Goal: Understand process/instructions: Learn how to perform a task or action

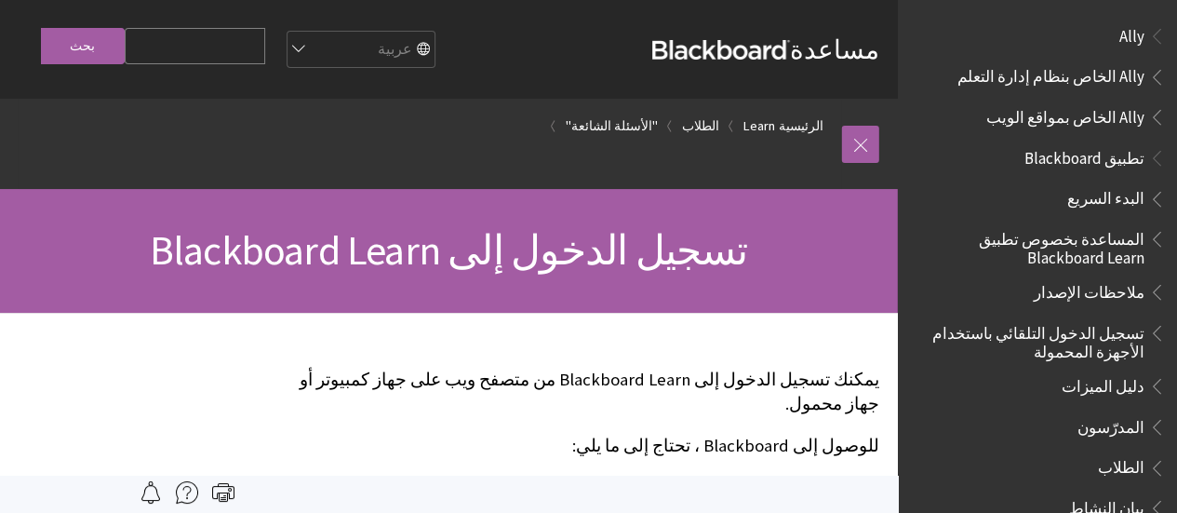
scroll to position [1380, 0]
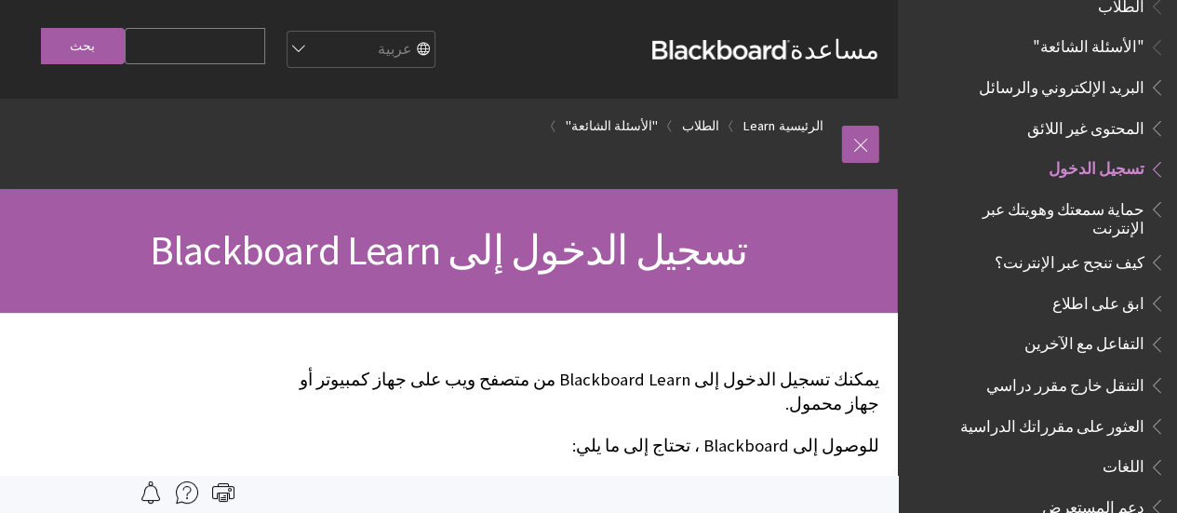
click at [1104, 159] on span "تسجيل الدخول" at bounding box center [1097, 166] width 96 height 25
click at [1119, 154] on span "تسجيل الدخول" at bounding box center [1097, 166] width 96 height 25
click at [1111, 154] on span "تسجيل الدخول" at bounding box center [1097, 166] width 96 height 25
click at [1160, 154] on span "Book outline for Blackboard Learn Help" at bounding box center [1155, 165] width 20 height 23
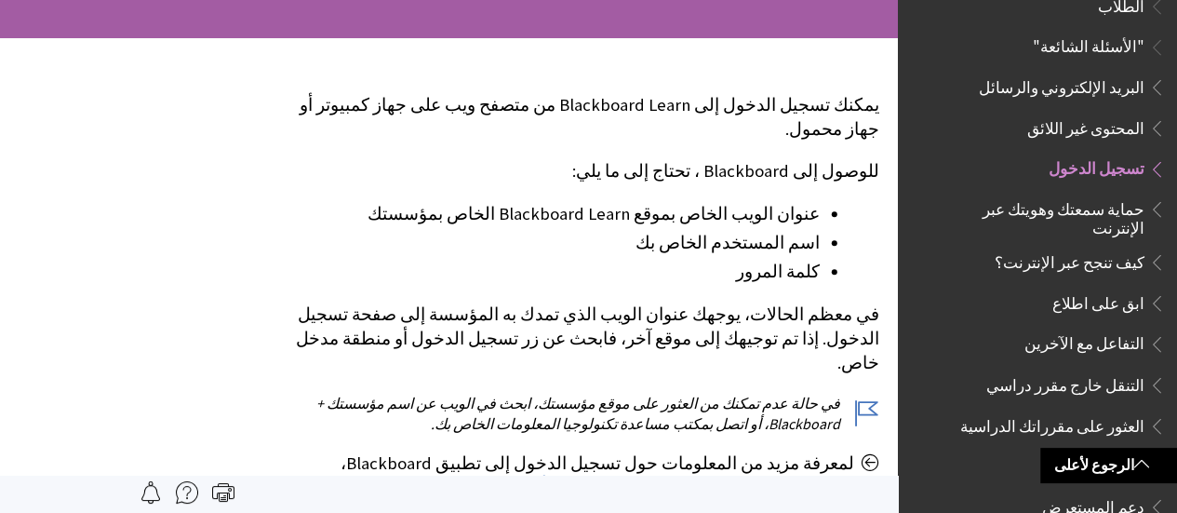
scroll to position [0, 0]
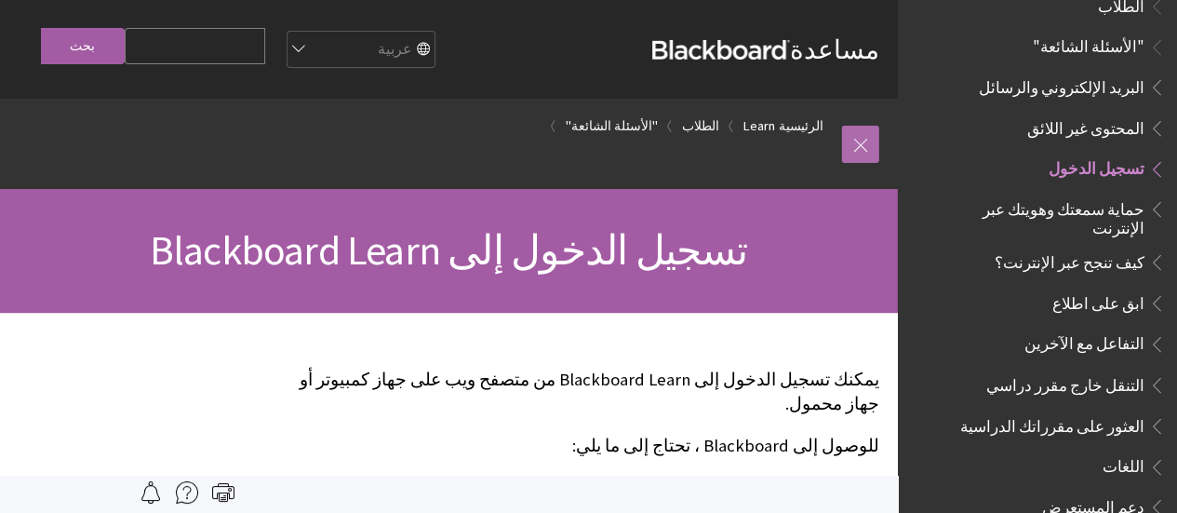
click at [868, 147] on link at bounding box center [860, 144] width 37 height 37
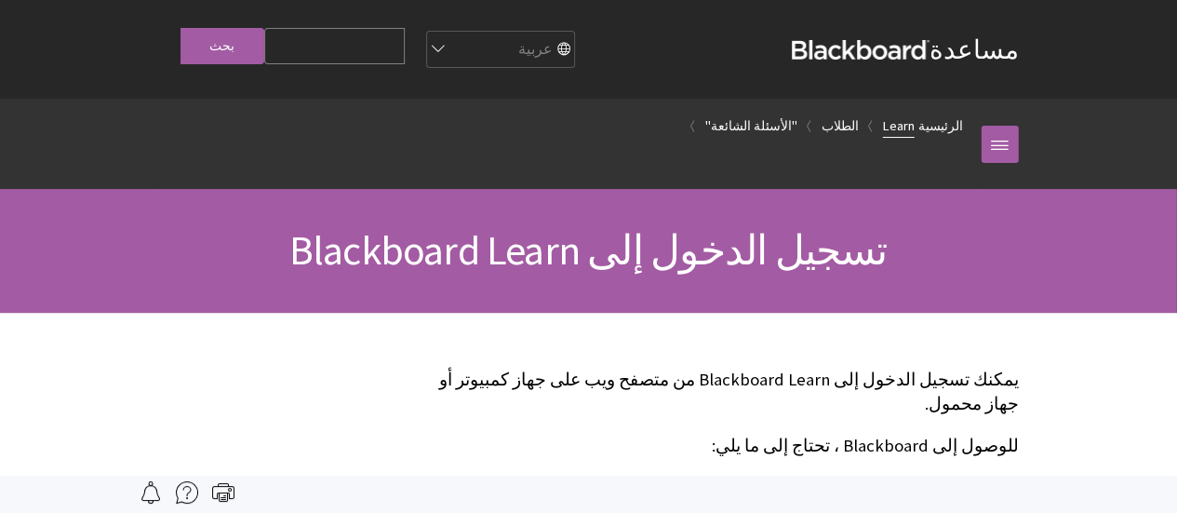
click at [915, 126] on link "Learn" at bounding box center [899, 125] width 32 height 23
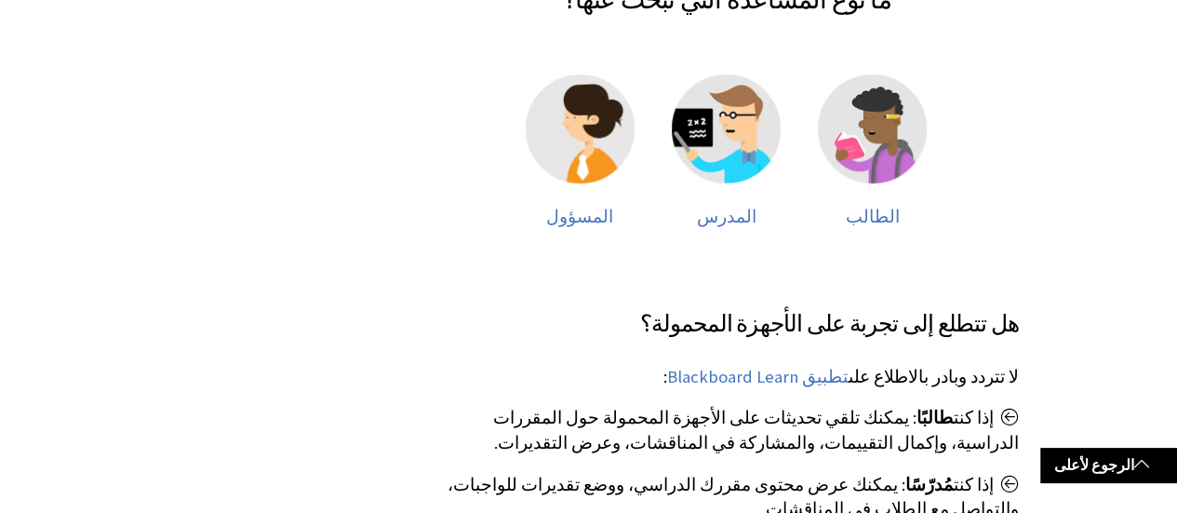
scroll to position [394, 0]
click at [869, 155] on img at bounding box center [872, 128] width 109 height 109
